Goal: Task Accomplishment & Management: Manage account settings

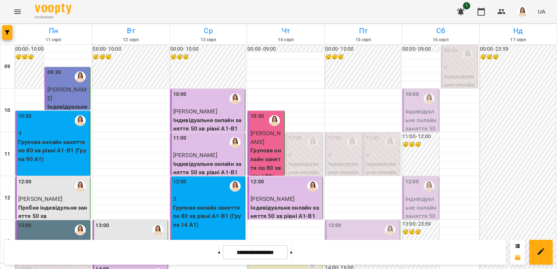
scroll to position [356, 0]
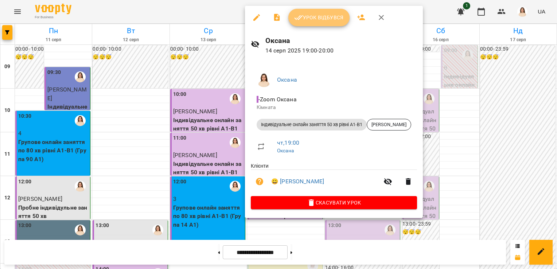
click at [329, 14] on span "Урок відбувся" at bounding box center [319, 17] width 50 height 9
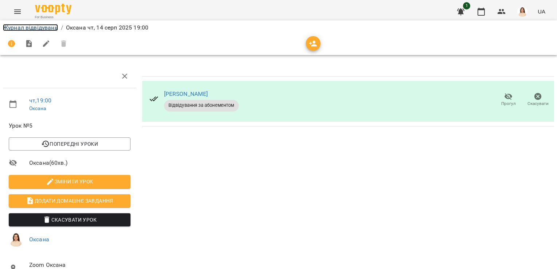
click at [42, 28] on link "Журнал відвідувань" at bounding box center [30, 27] width 55 height 7
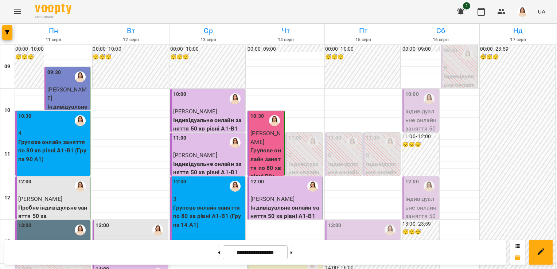
scroll to position [420, 0]
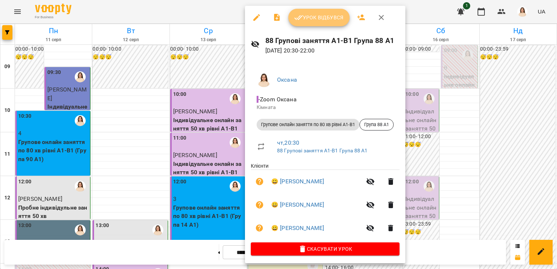
click at [321, 13] on span "Урок відбувся" at bounding box center [319, 17] width 50 height 9
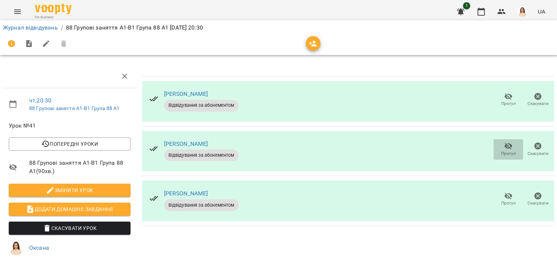
click at [504, 145] on icon "button" at bounding box center [508, 146] width 8 height 7
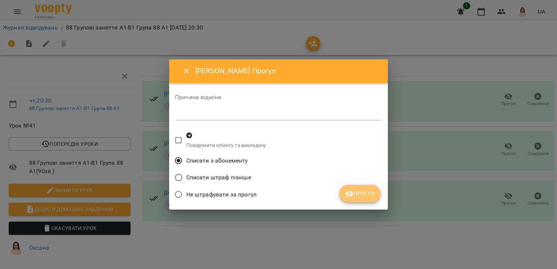
click at [372, 193] on span "Прогул" at bounding box center [360, 193] width 30 height 9
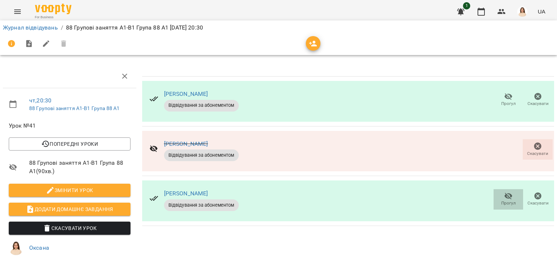
click at [504, 199] on icon "button" at bounding box center [508, 196] width 9 height 9
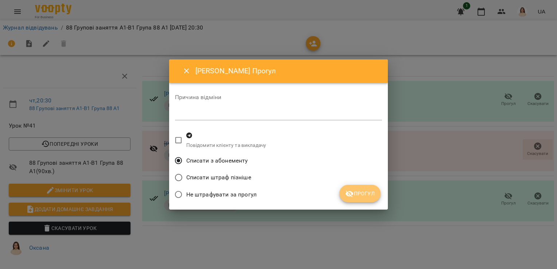
click at [367, 194] on span "Прогул" at bounding box center [360, 193] width 30 height 9
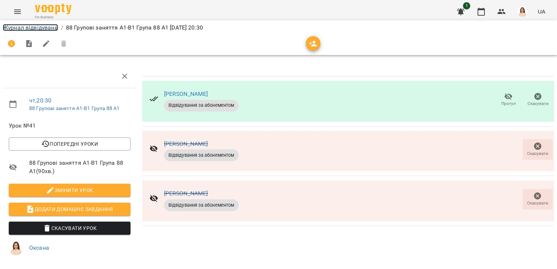
click at [40, 27] on link "Журнал відвідувань" at bounding box center [30, 27] width 55 height 7
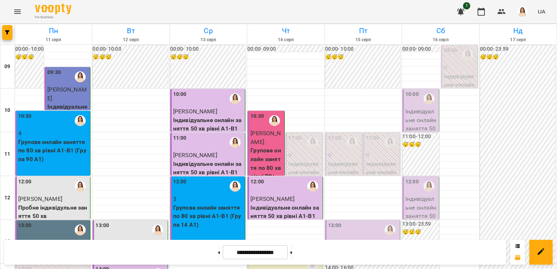
scroll to position [420, 0]
